Goal: Task Accomplishment & Management: Use online tool/utility

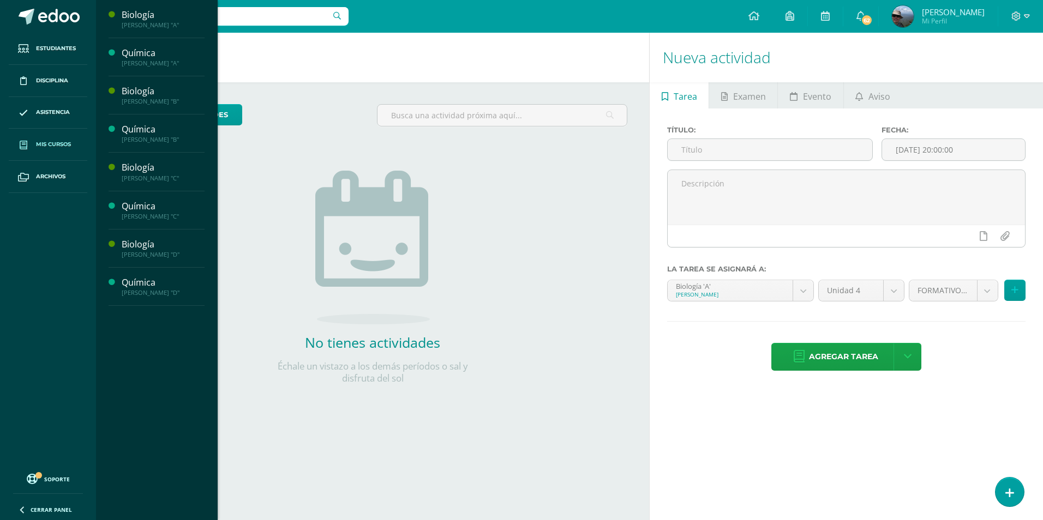
click at [33, 147] on span at bounding box center [24, 145] width 20 height 20
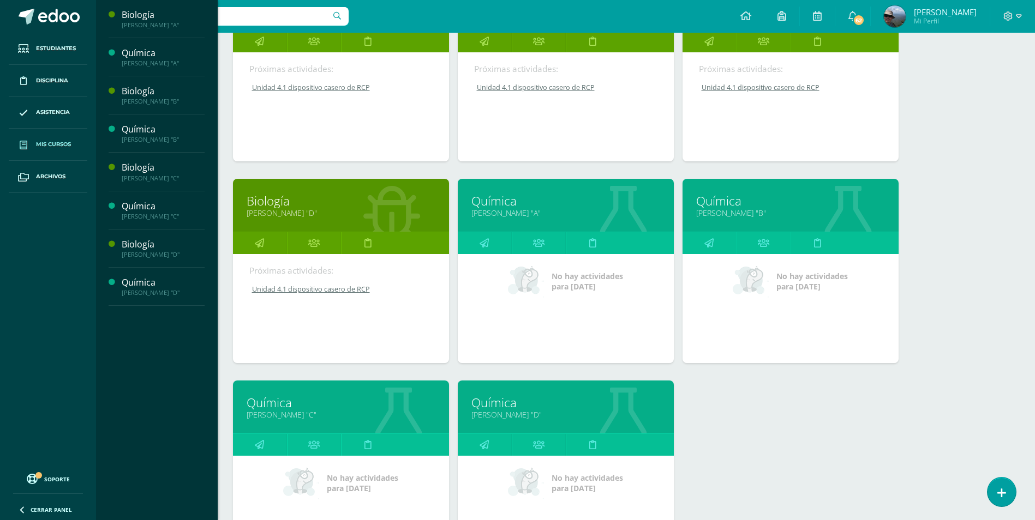
scroll to position [327, 0]
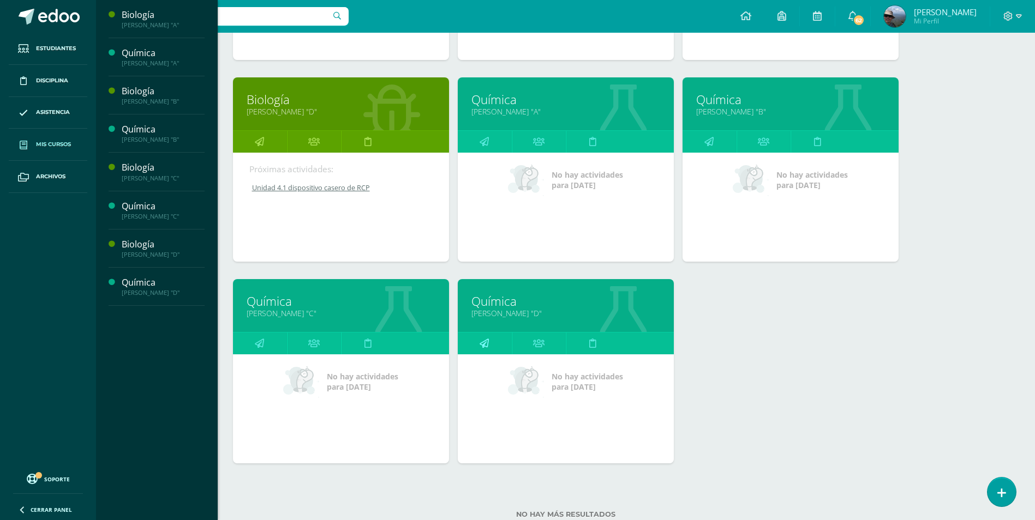
click at [484, 349] on icon at bounding box center [484, 343] width 9 height 21
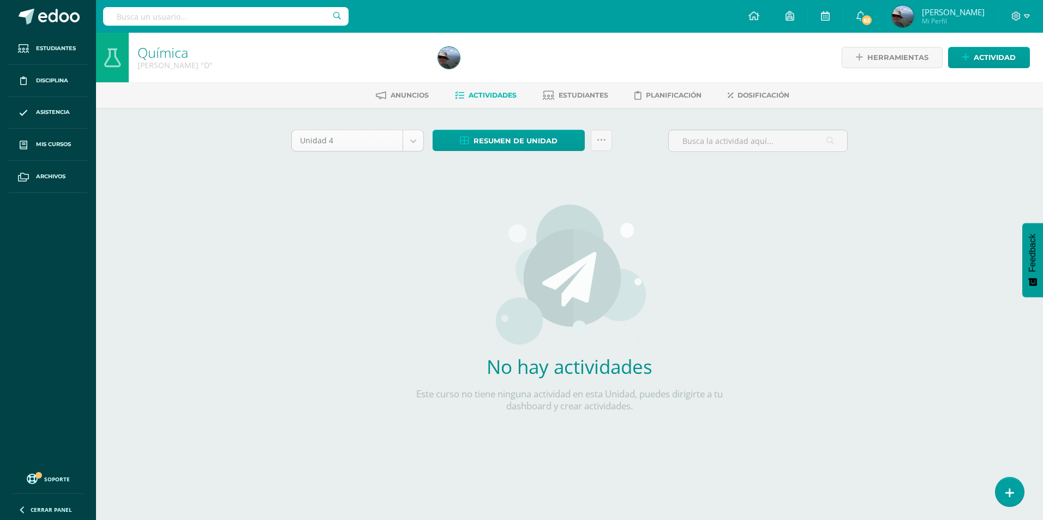
click at [415, 145] on body "Estudiantes Disciplina Asistencia Mis cursos Archivos Soporte Centro de ayuda Ú…" at bounding box center [521, 234] width 1043 height 469
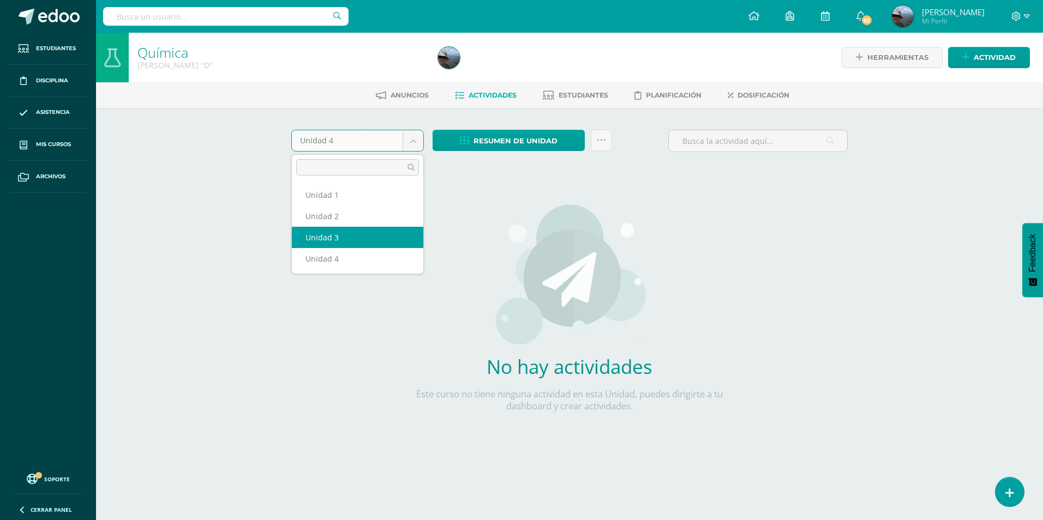
select select "Unidad 3"
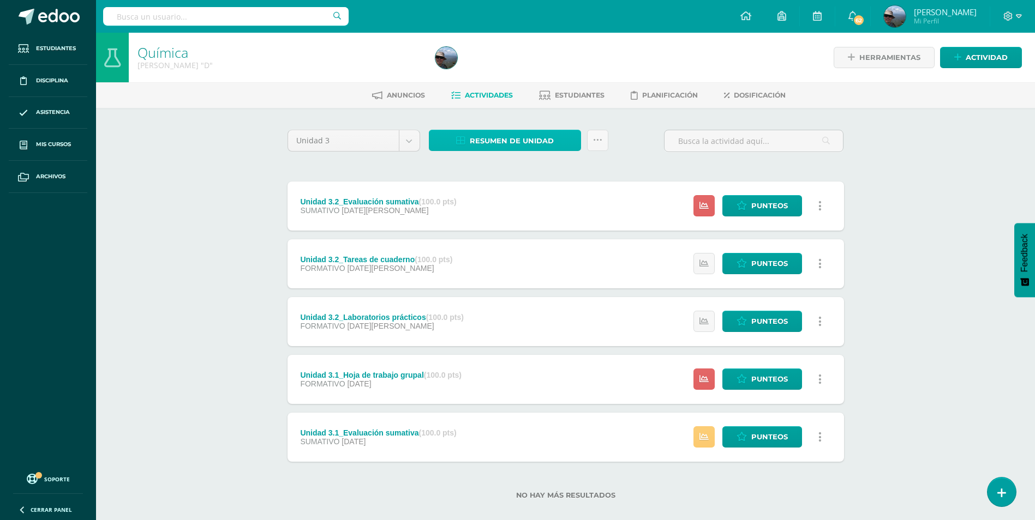
click at [500, 141] on span "Resumen de unidad" at bounding box center [512, 141] width 84 height 20
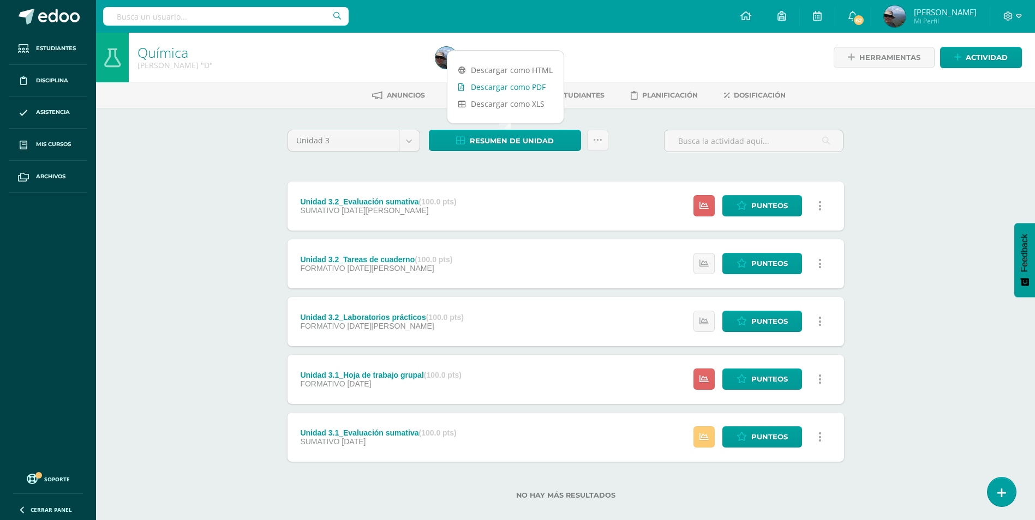
click at [501, 92] on link "Descargar como PDF" at bounding box center [505, 87] width 116 height 17
